Goal: Task Accomplishment & Management: Use online tool/utility

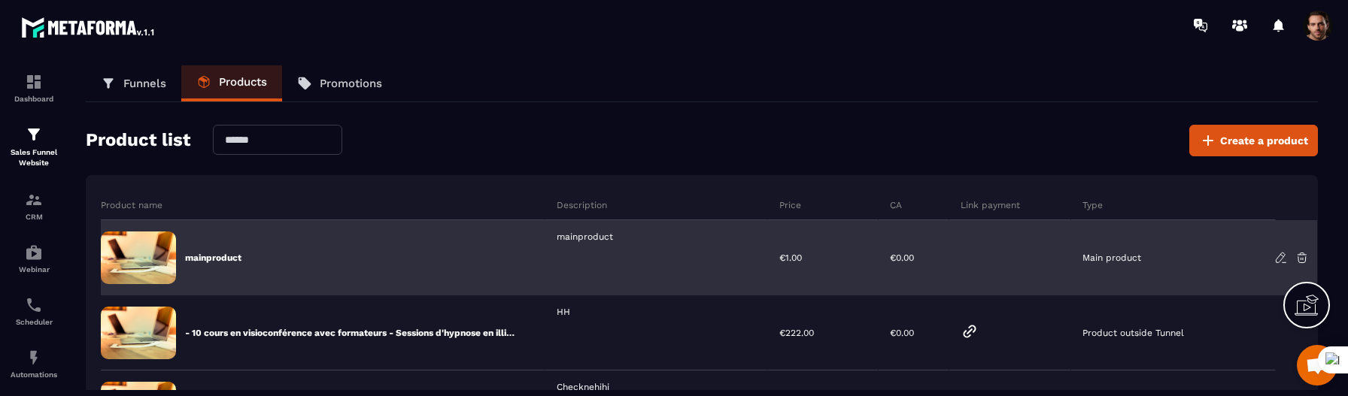
click at [1279, 256] on icon at bounding box center [1281, 258] width 14 height 14
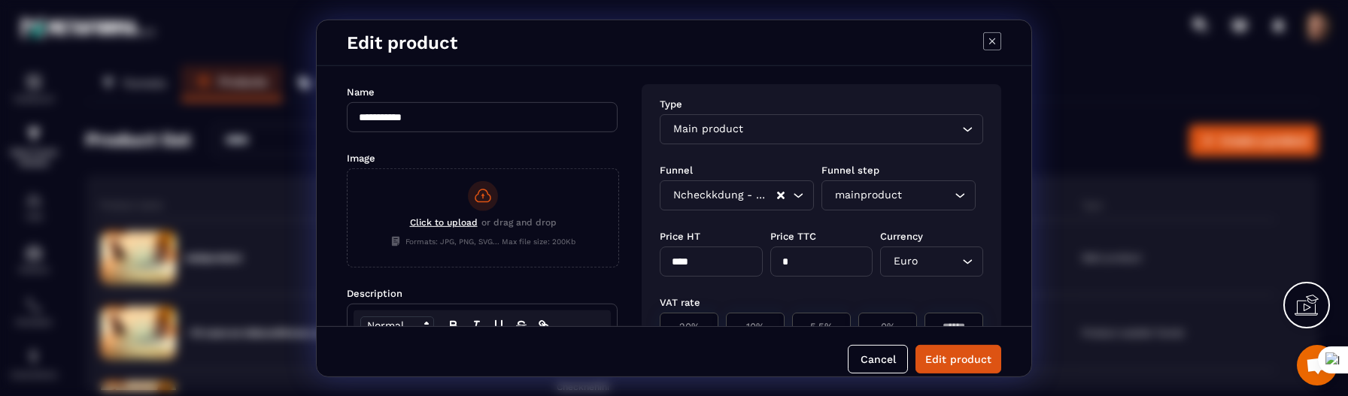
click at [994, 50] on div "Modal window" at bounding box center [992, 42] width 18 height 21
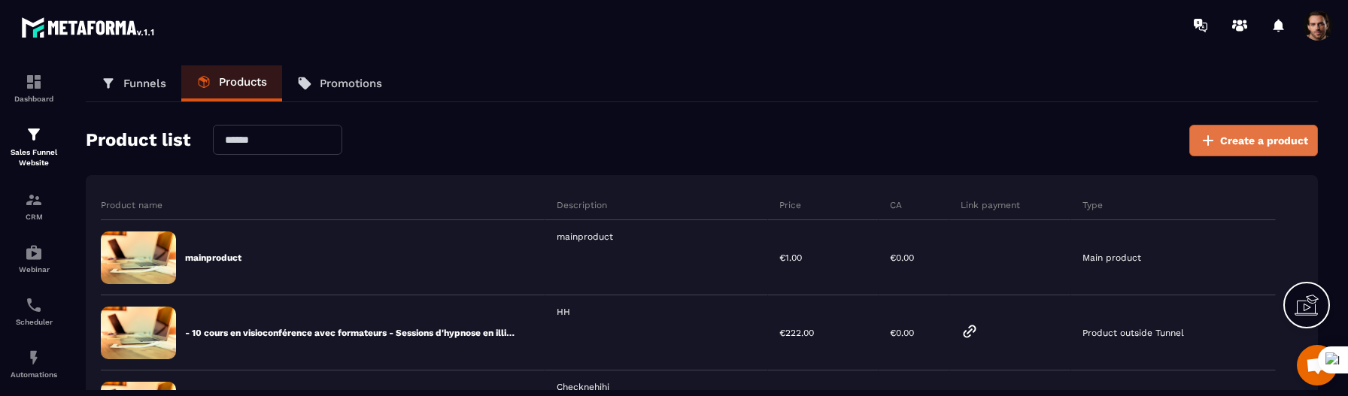
click at [1258, 141] on span "Create a product" at bounding box center [1264, 140] width 88 height 15
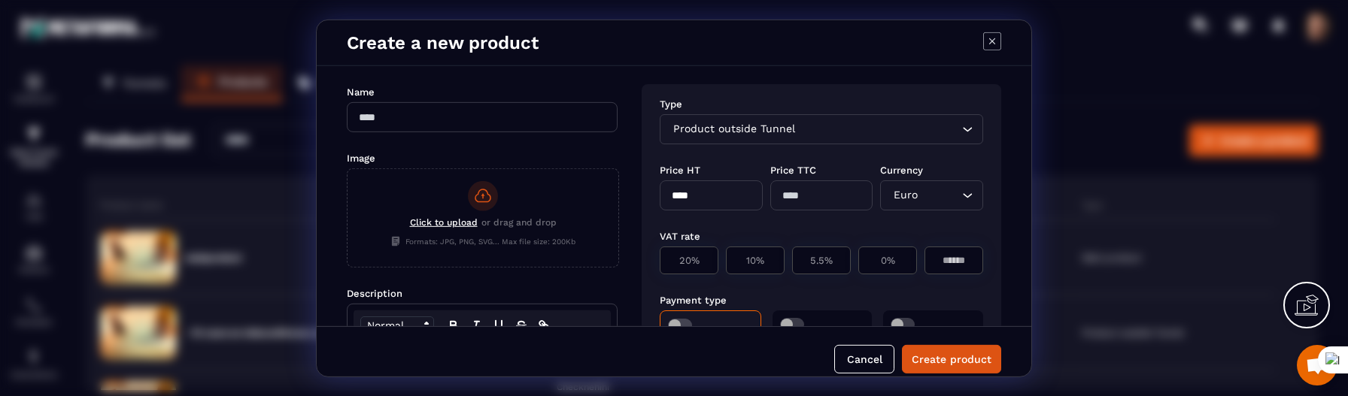
click at [804, 119] on div "Product outside Tunnel Loading..." at bounding box center [821, 129] width 323 height 30
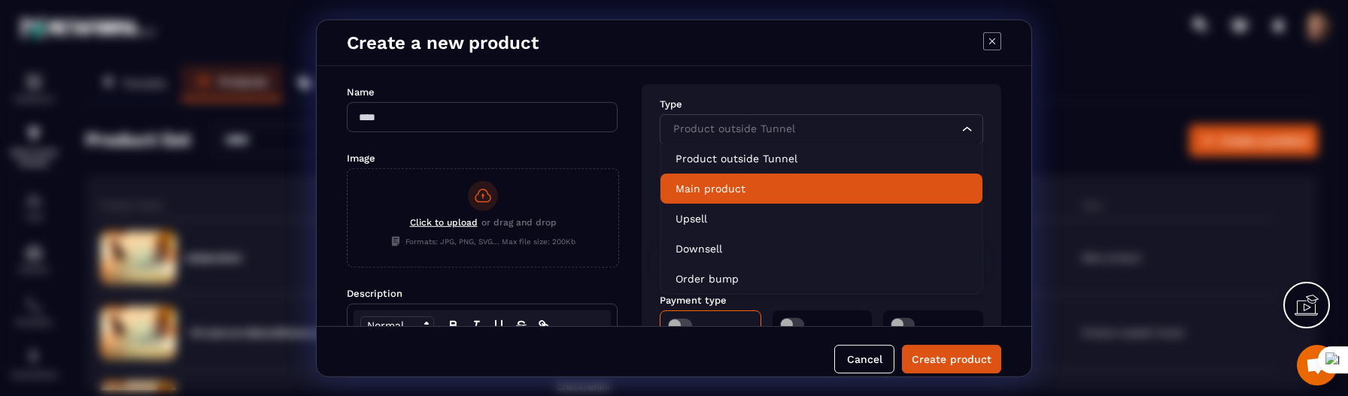
click at [751, 187] on p "Main product" at bounding box center [821, 188] width 292 height 15
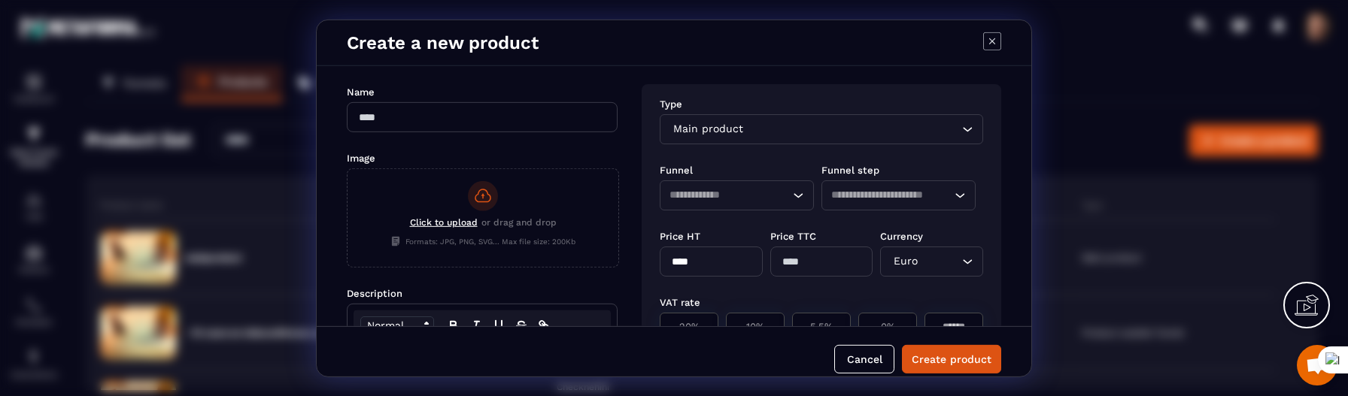
click at [747, 204] on div "Loading..." at bounding box center [737, 195] width 154 height 30
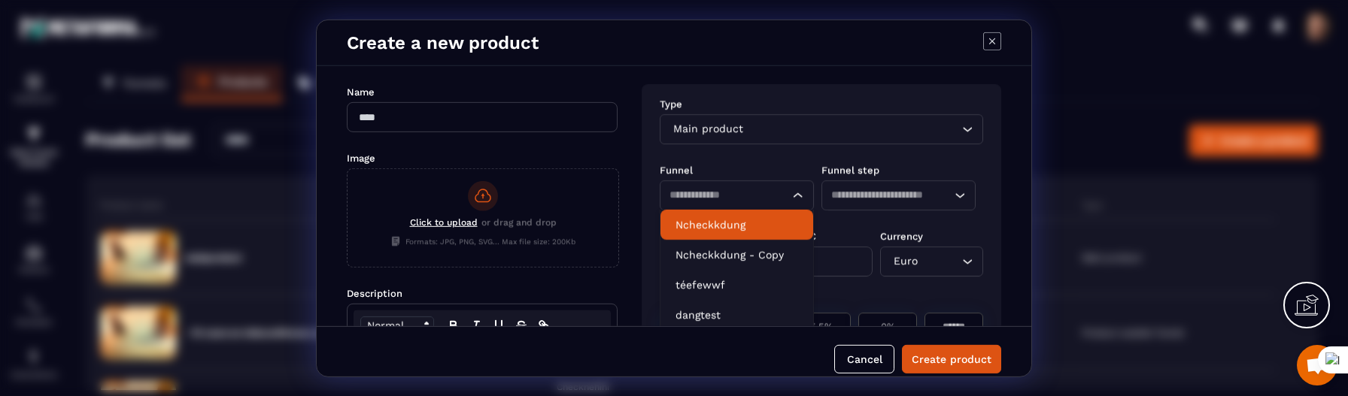
click at [742, 224] on p "Ncheckkdung" at bounding box center [736, 224] width 123 height 15
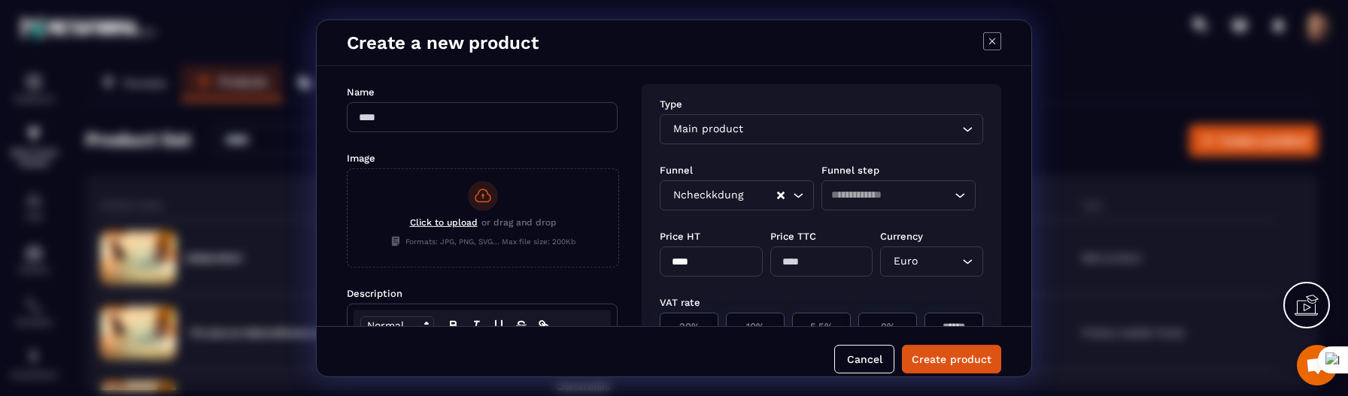
click at [740, 208] on div "Ncheckkdung Loading..." at bounding box center [737, 195] width 154 height 30
click at [999, 45] on icon "Modal window" at bounding box center [992, 41] width 18 height 18
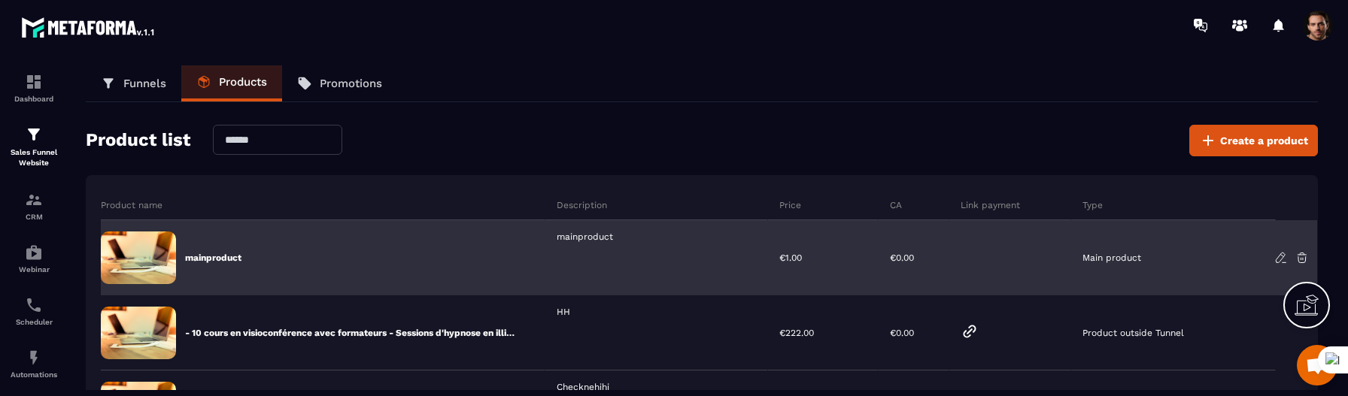
click at [1275, 256] on icon at bounding box center [1281, 258] width 14 height 14
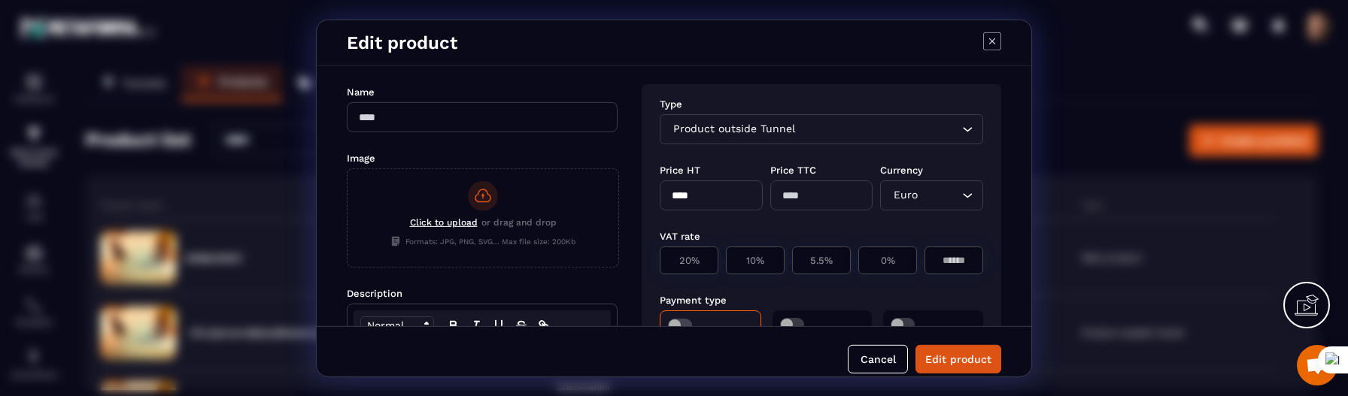
click at [866, 125] on input "Search for option" at bounding box center [878, 129] width 160 height 17
click at [995, 33] on icon "Modal window" at bounding box center [992, 41] width 18 height 18
type input "**********"
type input "****"
type input "*"
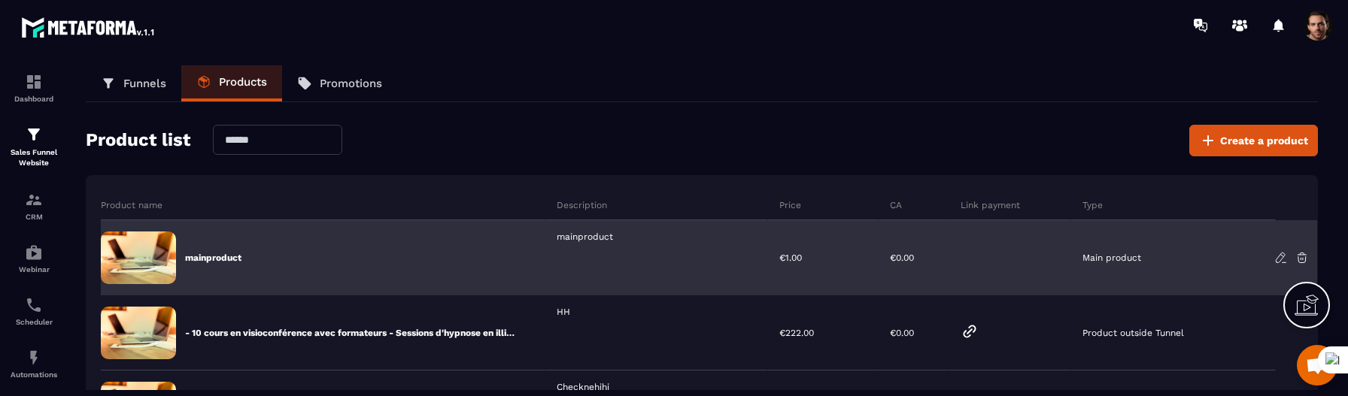
click at [1279, 254] on icon at bounding box center [1280, 258] width 9 height 10
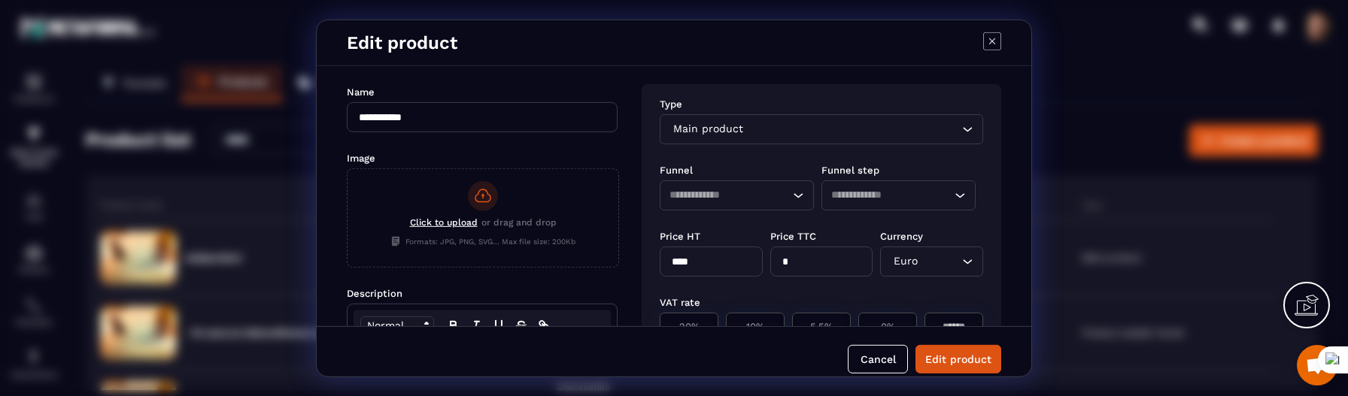
click at [996, 40] on icon "Modal window" at bounding box center [992, 41] width 18 height 18
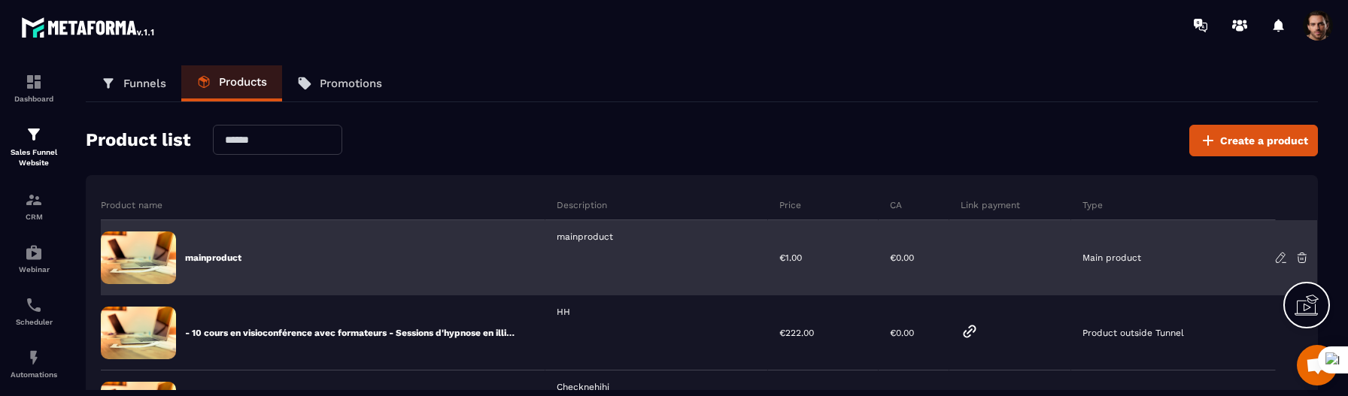
click at [1284, 254] on icon at bounding box center [1281, 258] width 14 height 14
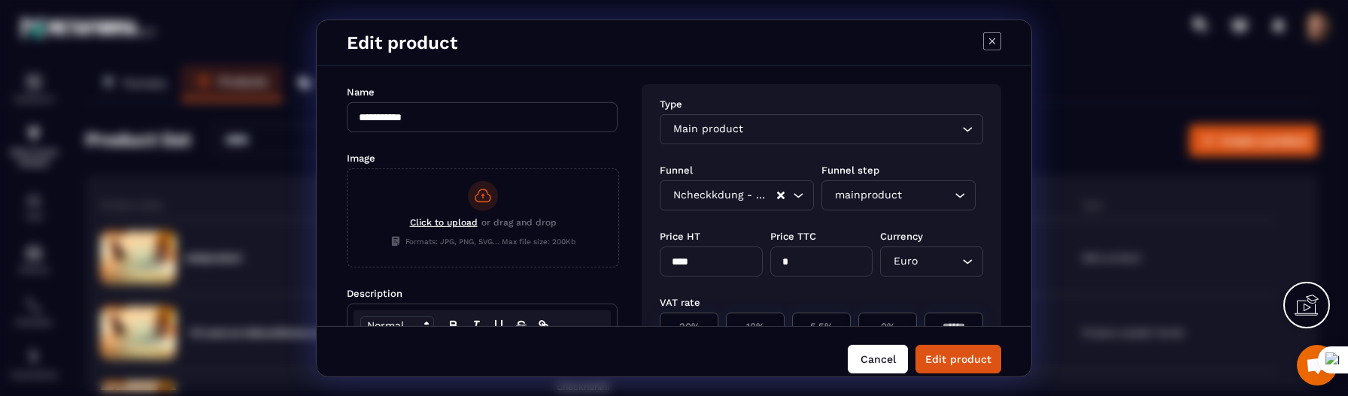
click at [889, 361] on button "Cancel" at bounding box center [878, 358] width 60 height 29
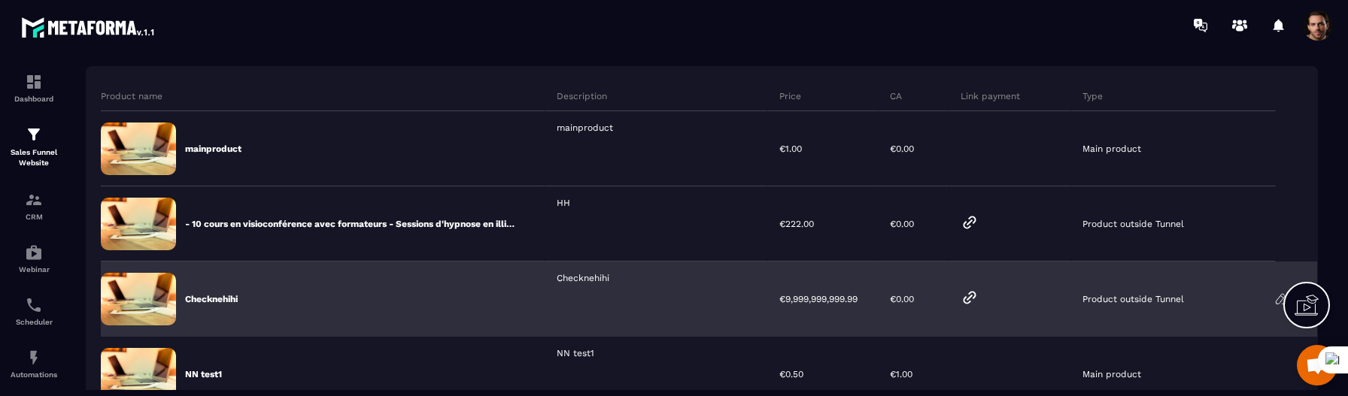
scroll to position [119, 0]
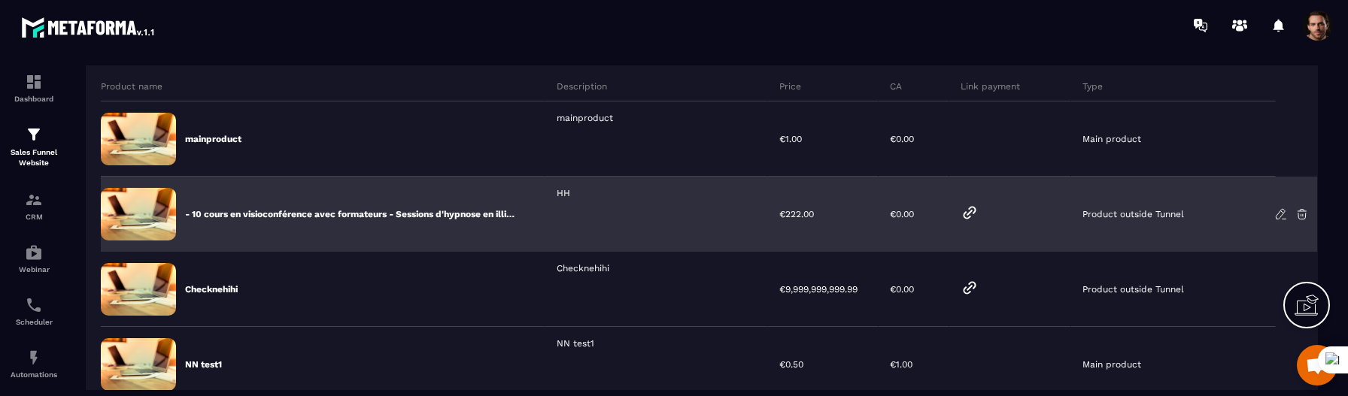
click at [1282, 211] on icon at bounding box center [1281, 215] width 14 height 14
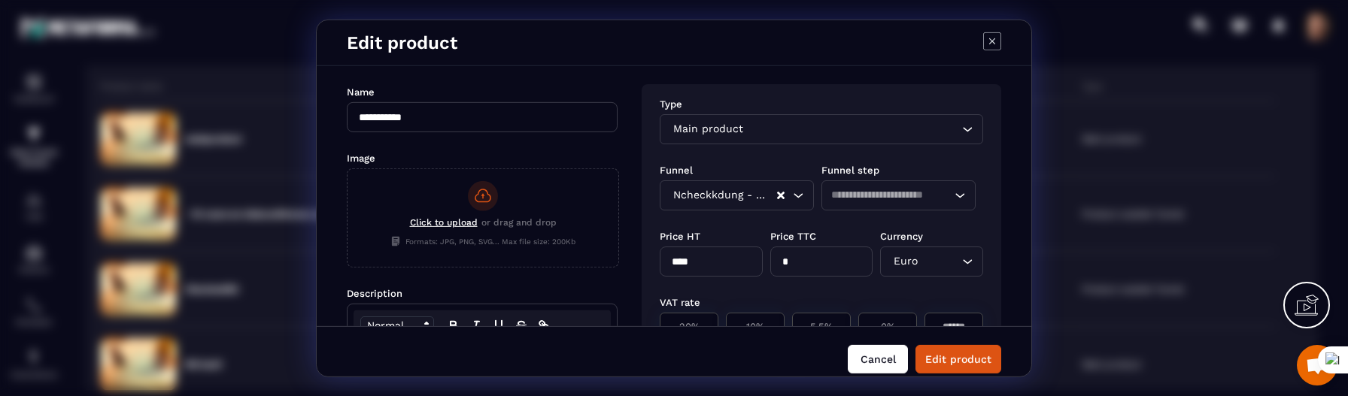
click at [879, 357] on button "Cancel" at bounding box center [878, 358] width 60 height 29
type input "**********"
type input "******"
type input "***"
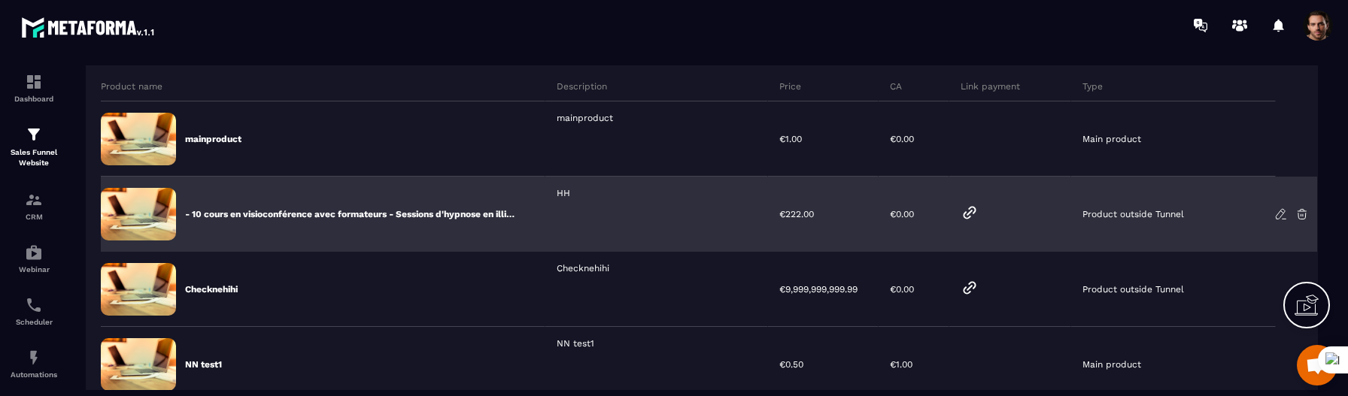
click at [1281, 209] on icon at bounding box center [1280, 214] width 9 height 10
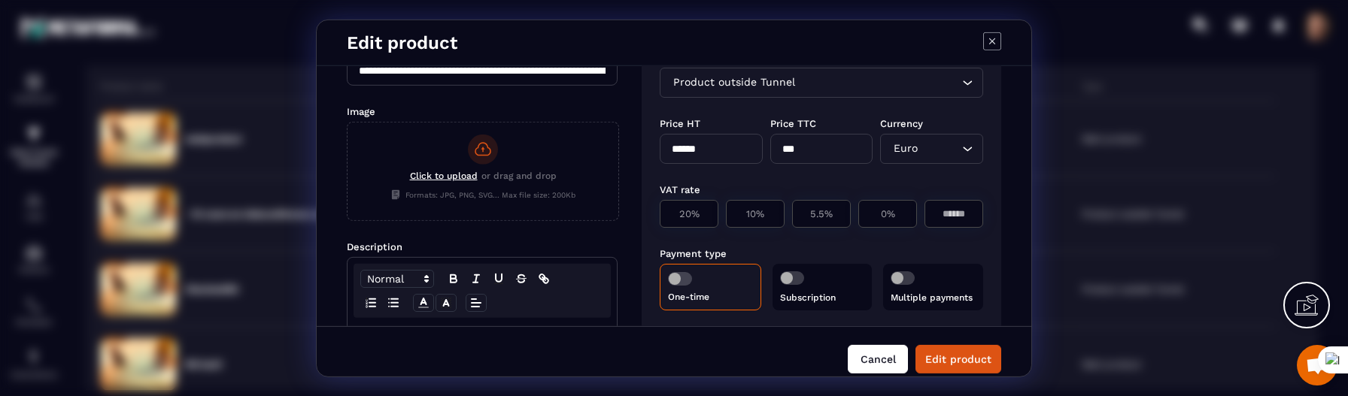
scroll to position [208, 0]
